Goal: Information Seeking & Learning: Learn about a topic

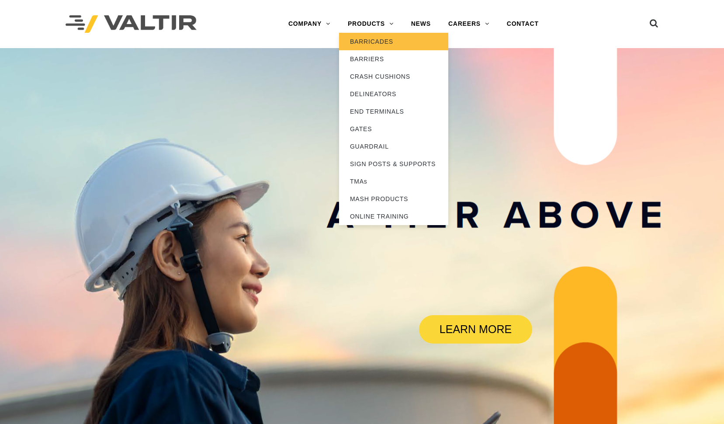
click at [364, 41] on link "BARRICADES" at bounding box center [393, 41] width 109 height 17
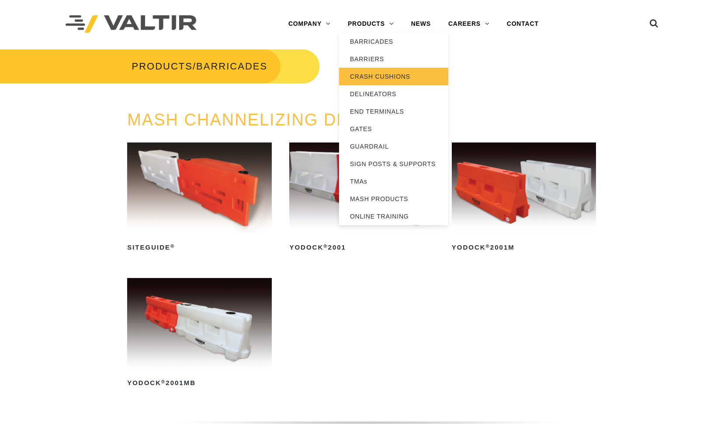
click at [374, 77] on link "CRASH CUSHIONS" at bounding box center [393, 76] width 109 height 17
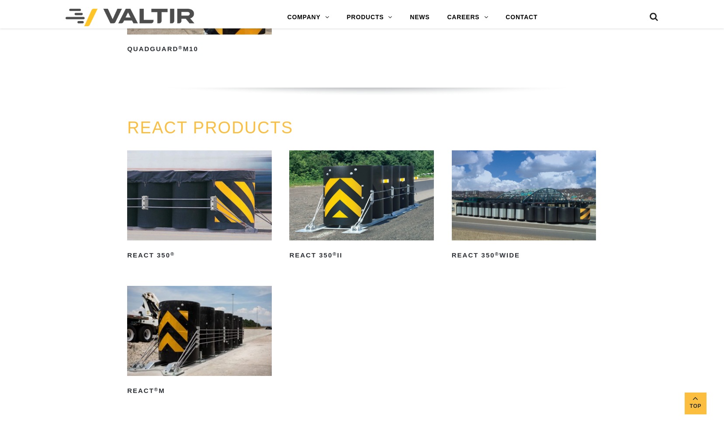
scroll to position [699, 0]
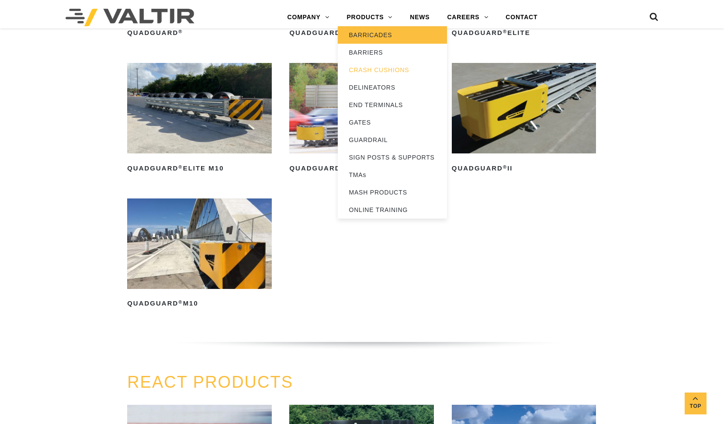
click at [363, 36] on link "BARRICADES" at bounding box center [392, 34] width 109 height 17
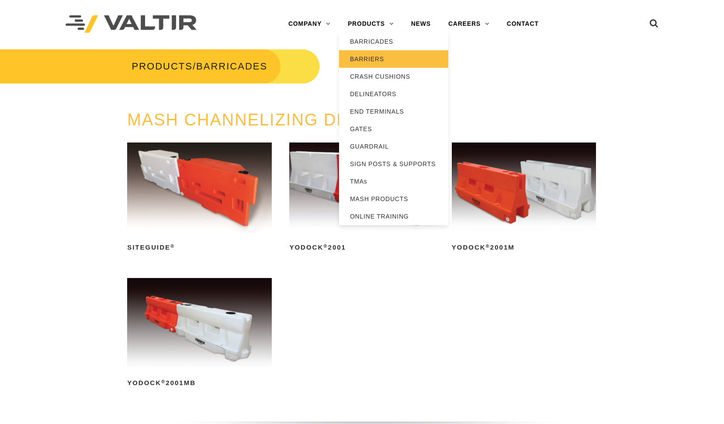
click at [365, 53] on link "BARRIERS" at bounding box center [393, 58] width 109 height 17
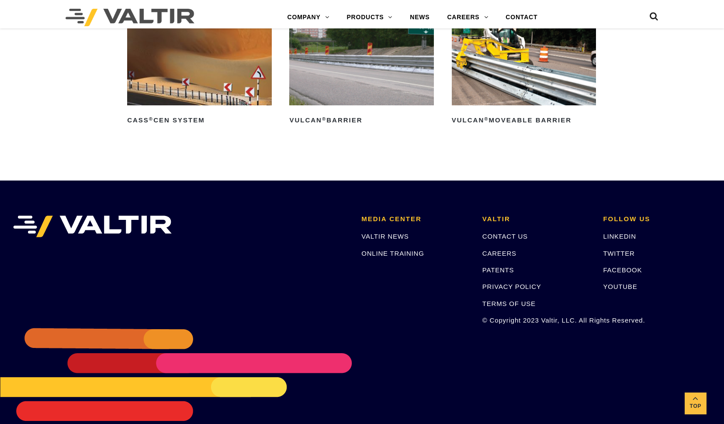
scroll to position [1660, 0]
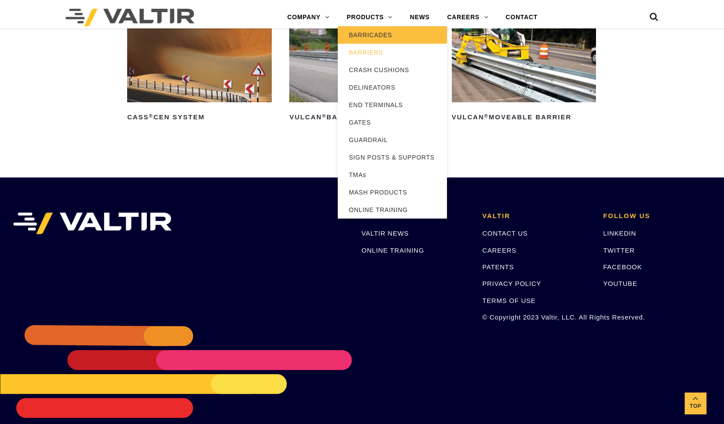
click at [373, 36] on link "BARRICADES" at bounding box center [392, 34] width 109 height 17
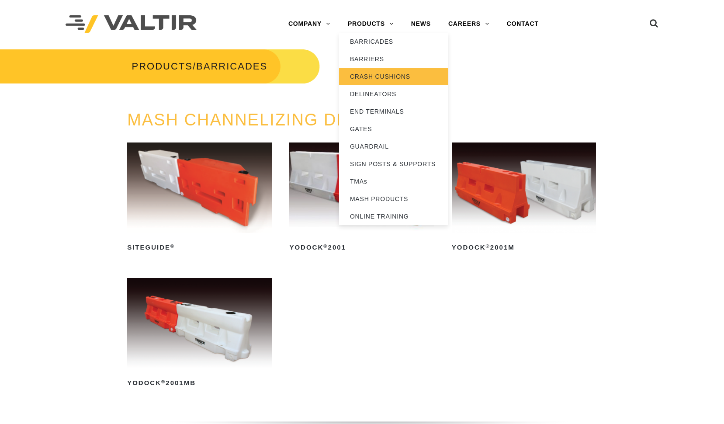
click at [373, 72] on link "CRASH CUSHIONS" at bounding box center [393, 76] width 109 height 17
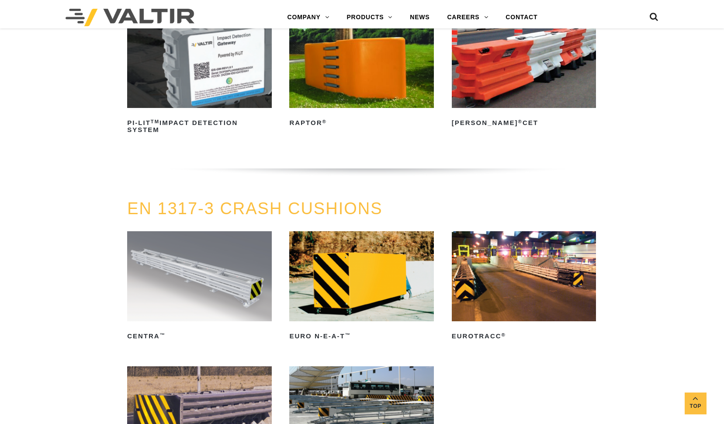
scroll to position [2359, 0]
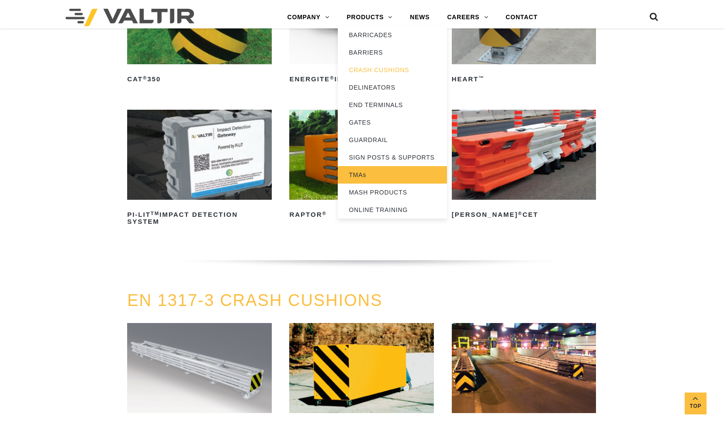
click at [365, 172] on link "TMAs" at bounding box center [392, 174] width 109 height 17
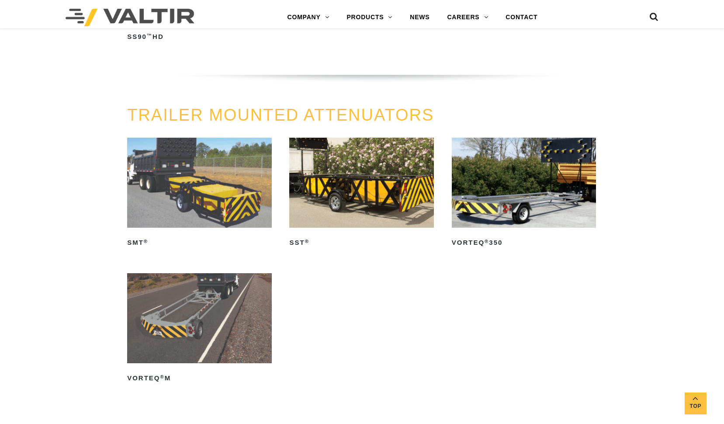
scroll to position [830, 0]
click at [538, 205] on img at bounding box center [524, 183] width 144 height 90
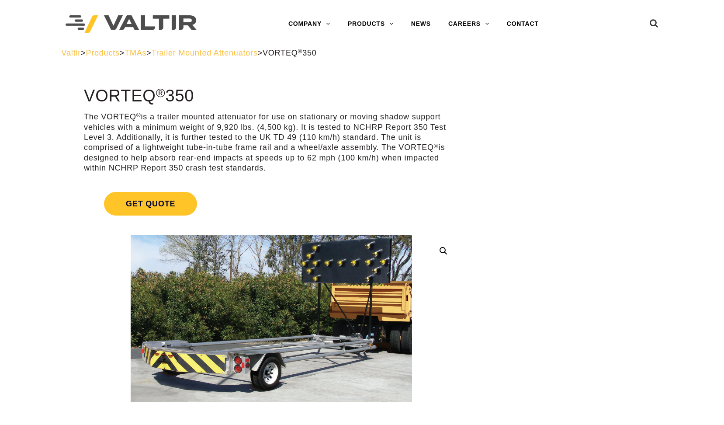
click at [266, 121] on p "The VORTEQ ® is a trailer mounted attenuator for use on stationary or moving sh…" at bounding box center [271, 142] width 375 height 61
click at [302, 128] on p "The VORTEQ ® is a trailer mounted attenuator for use on stationary or moving sh…" at bounding box center [271, 142] width 375 height 61
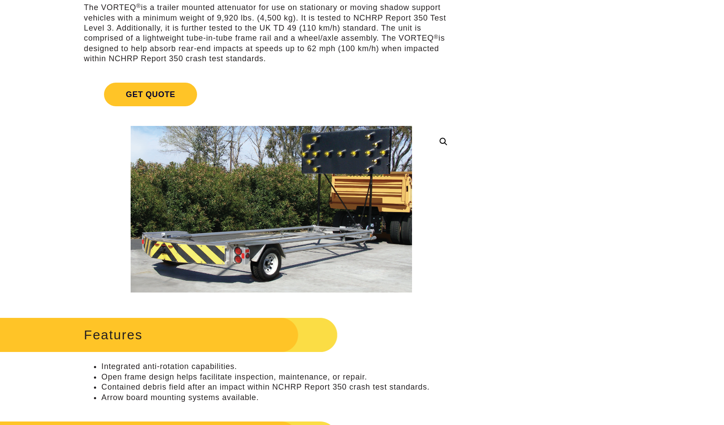
scroll to position [131, 0]
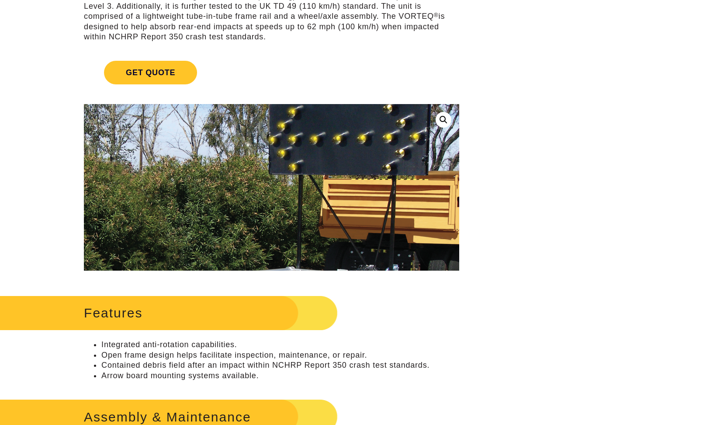
click at [443, 121] on link at bounding box center [444, 120] width 16 height 16
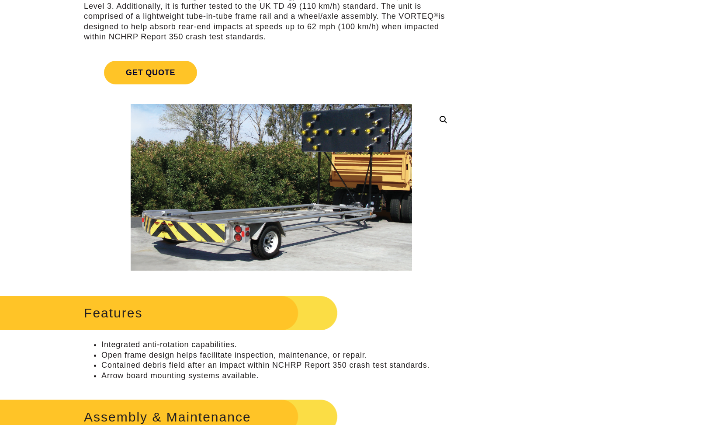
drag, startPoint x: 546, startPoint y: 135, endPoint x: 551, endPoint y: 139, distance: 7.2
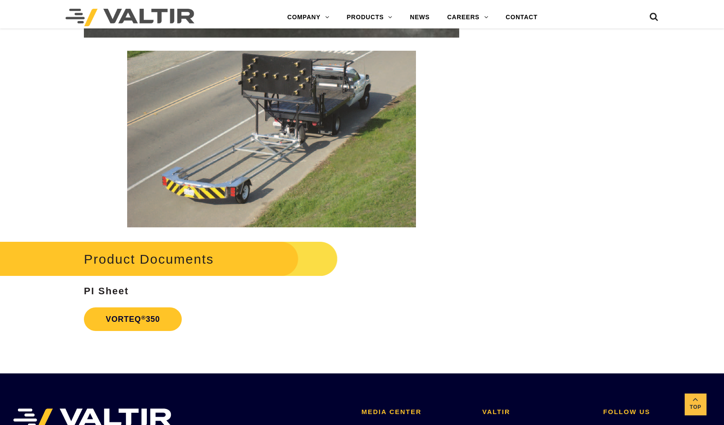
scroll to position [1529, 0]
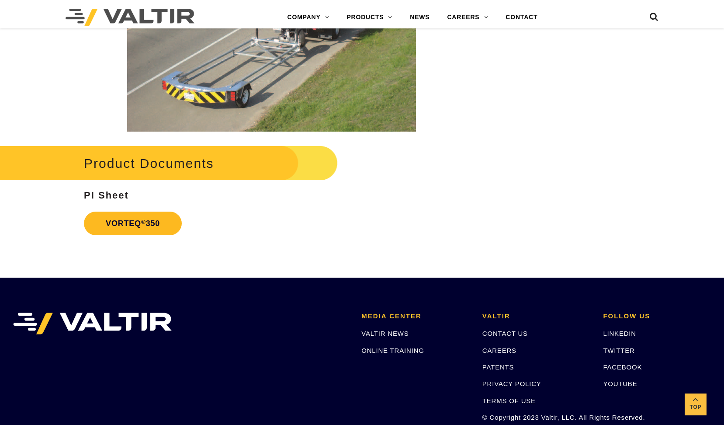
click at [142, 222] on sup "®" at bounding box center [143, 221] width 5 height 7
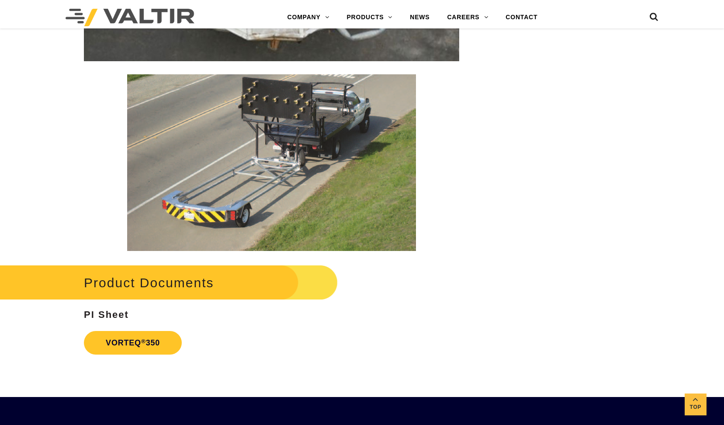
scroll to position [1426, 0]
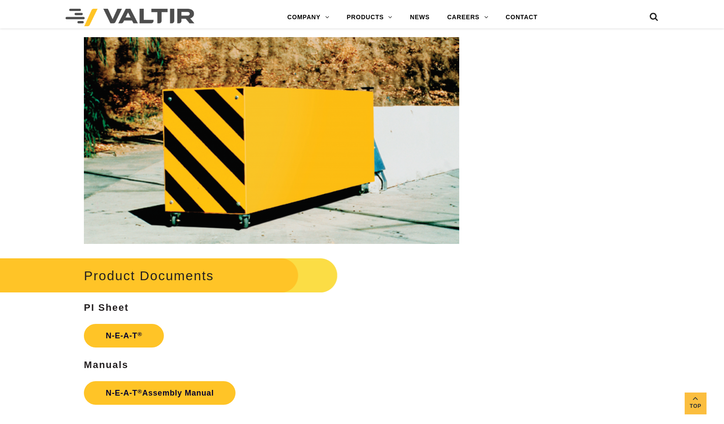
scroll to position [1136, 0]
